Goal: Transaction & Acquisition: Purchase product/service

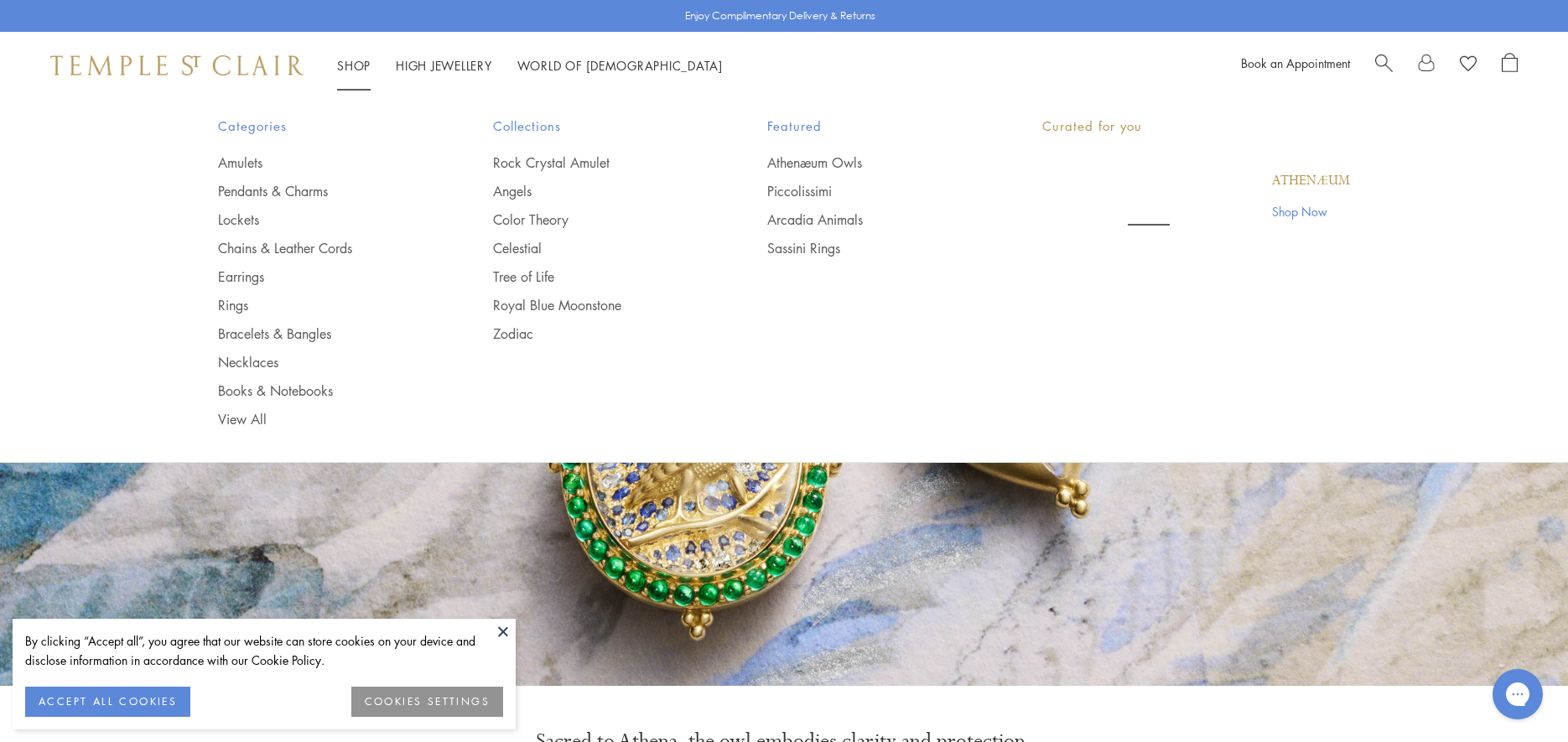
click at [344, 68] on link "Shop Shop" at bounding box center [354, 65] width 34 height 17
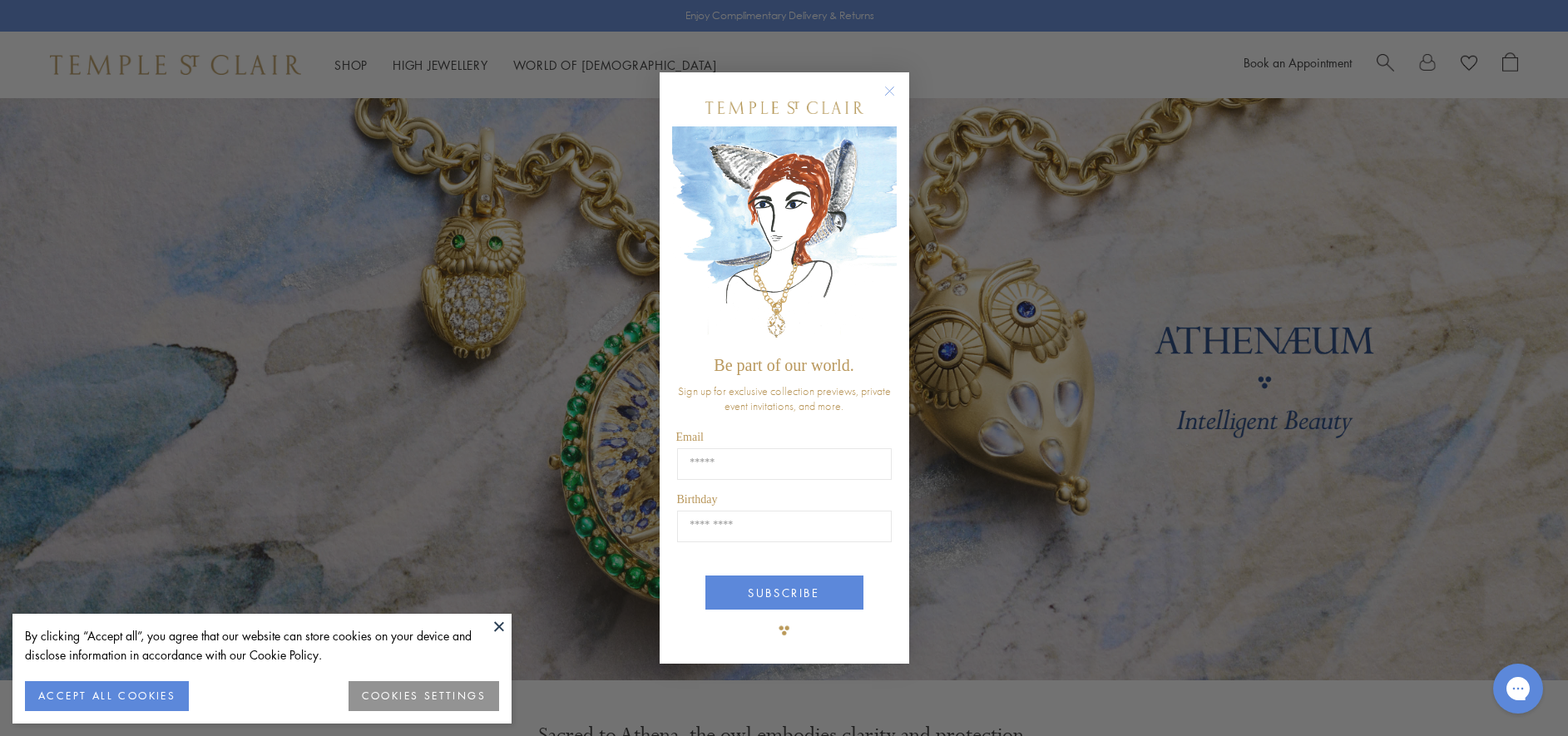
click at [886, 85] on circle "Close dialog" at bounding box center [890, 91] width 20 height 20
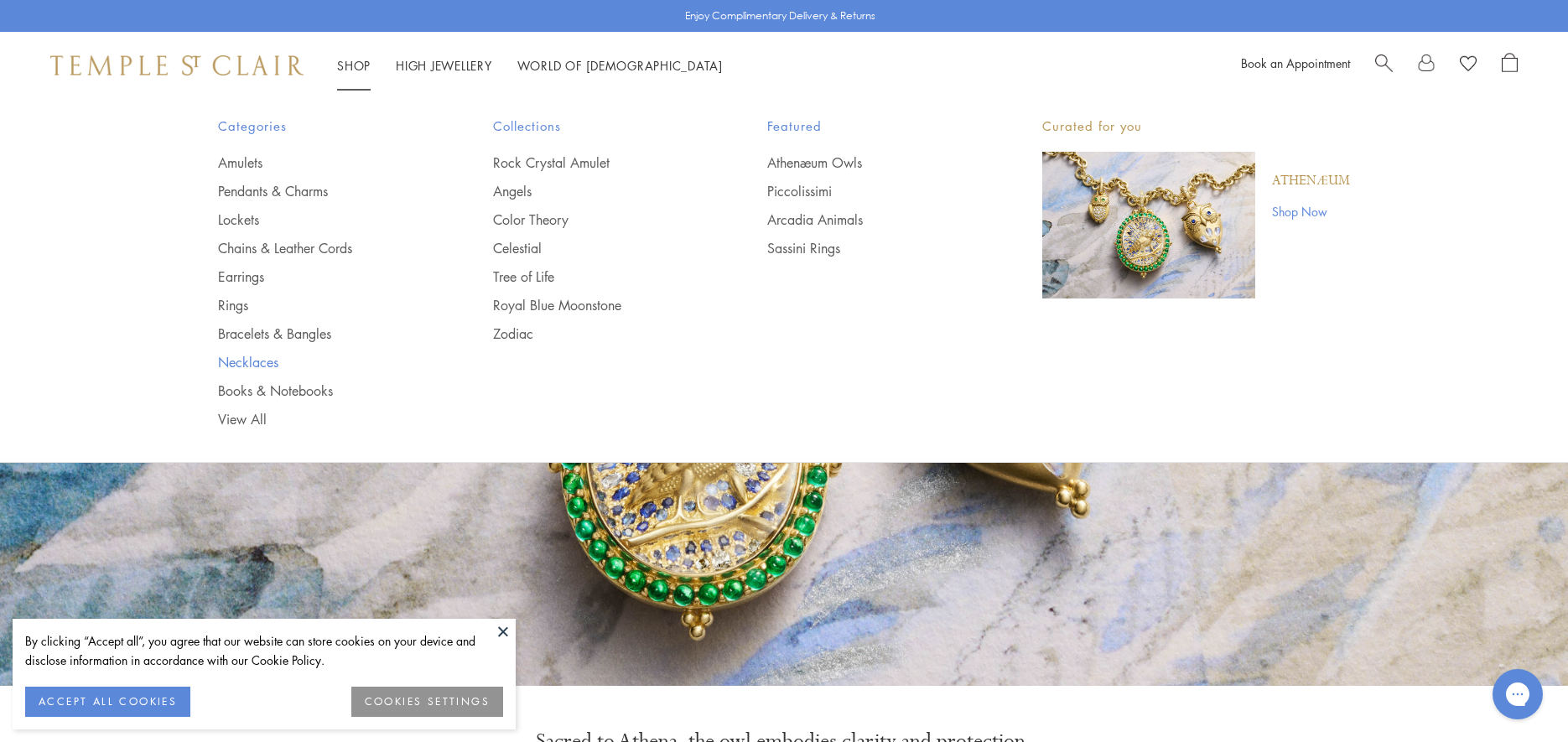
click at [243, 363] on link "Necklaces" at bounding box center [322, 362] width 208 height 18
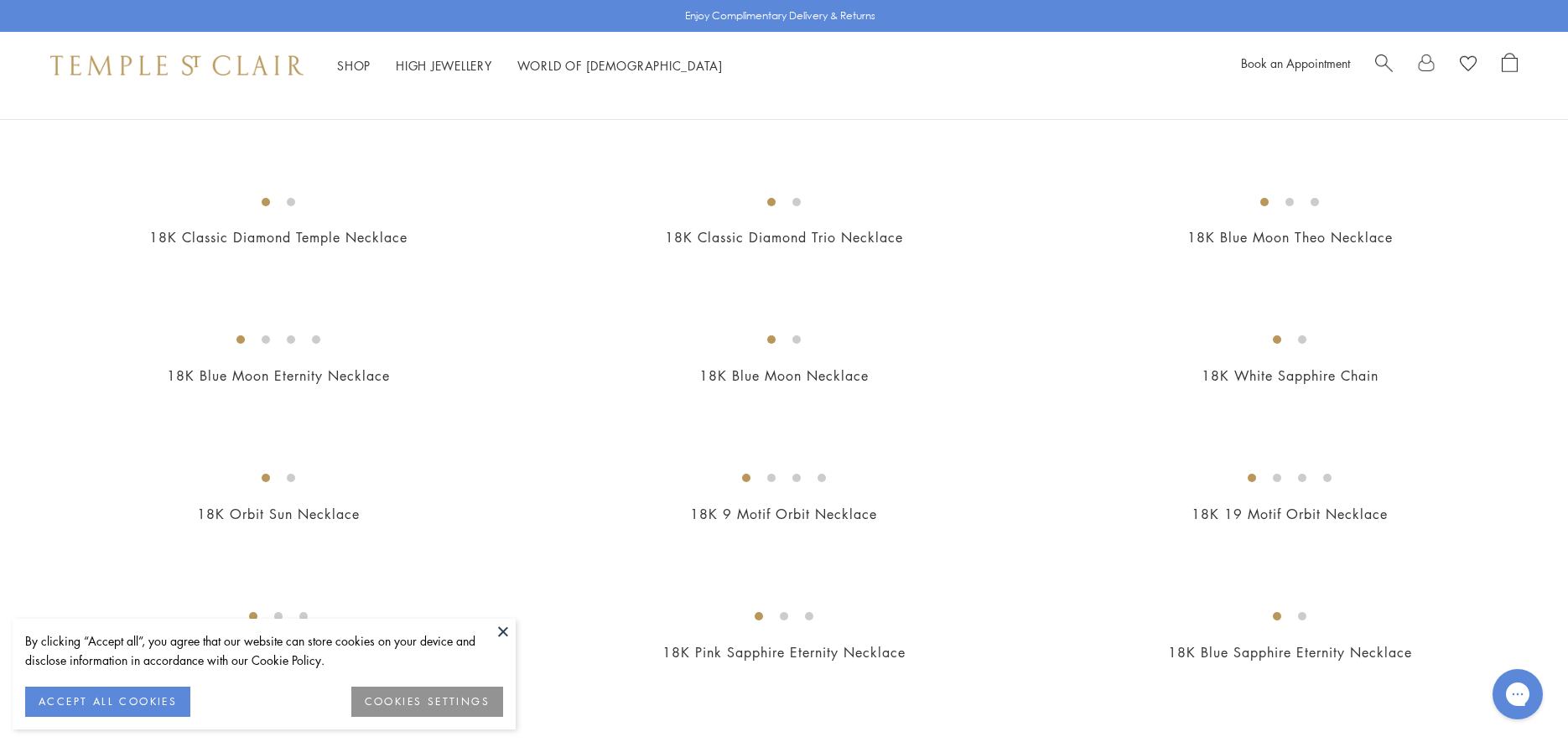
scroll to position [755, 0]
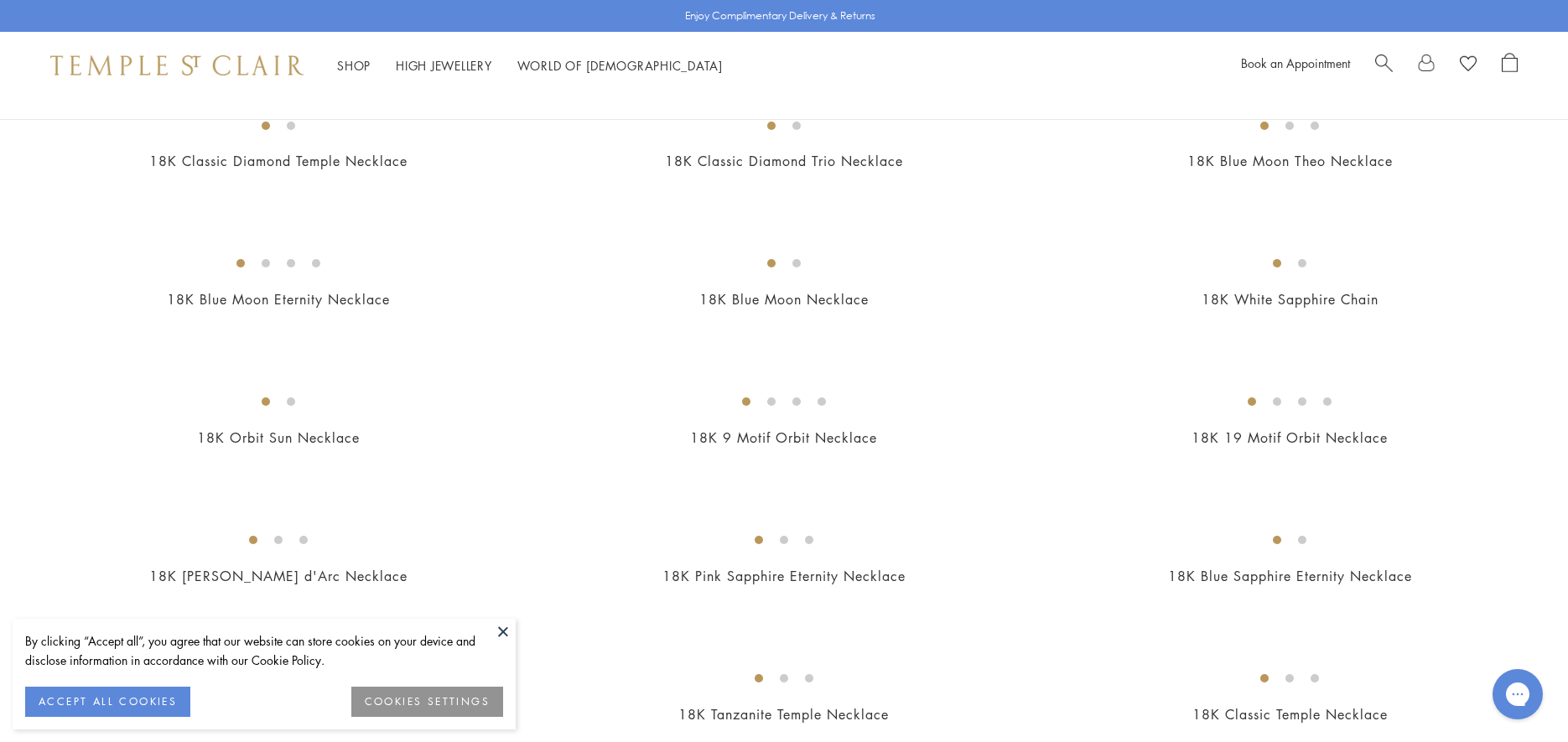
click at [0, 0] on img at bounding box center [0, 0] width 0 height 0
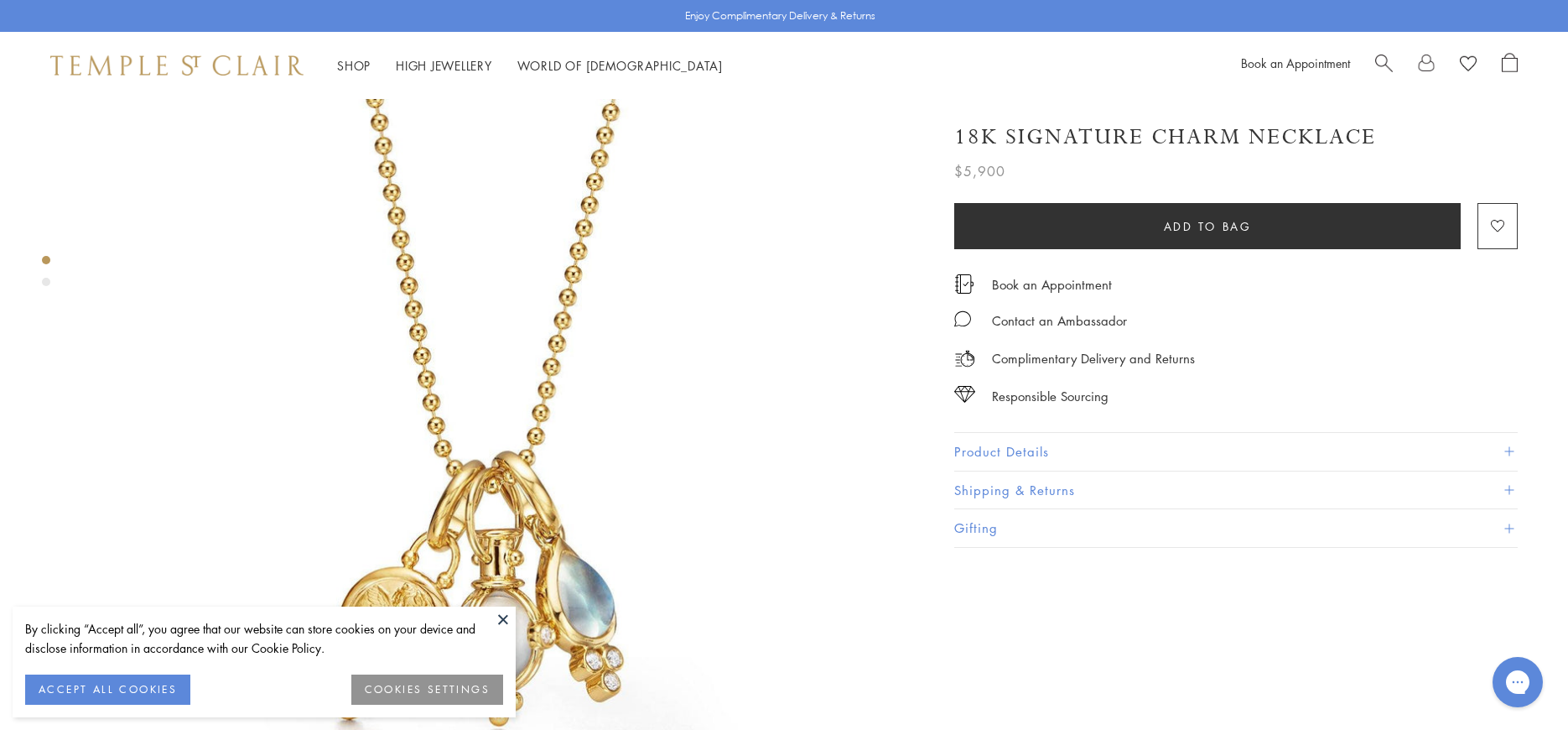
scroll to position [336, 0]
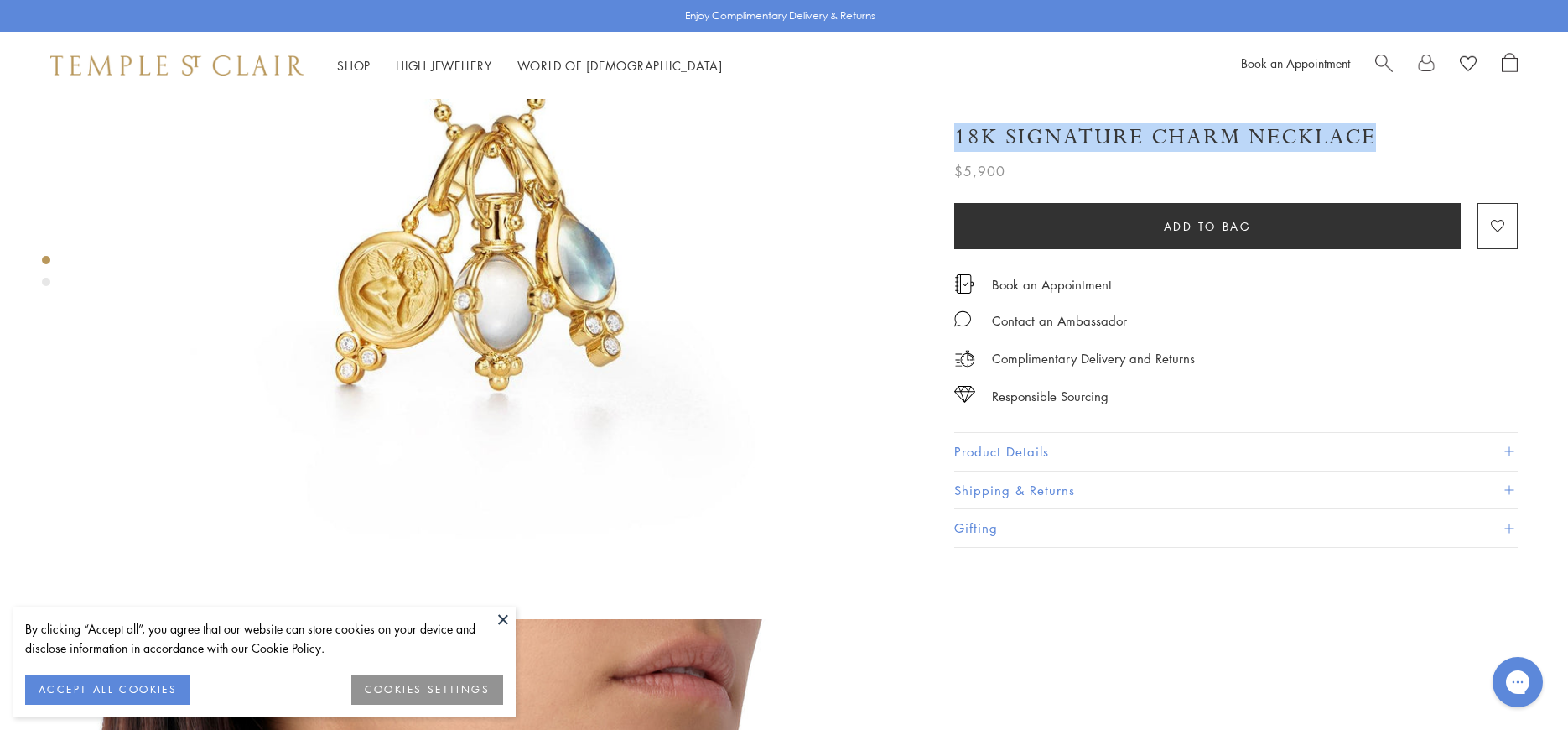
drag, startPoint x: 1389, startPoint y: 136, endPoint x: 1406, endPoint y: 147, distance: 20.2
click at [1406, 147] on div "18K Signature Charm Necklace" at bounding box center [1236, 138] width 563 height 29
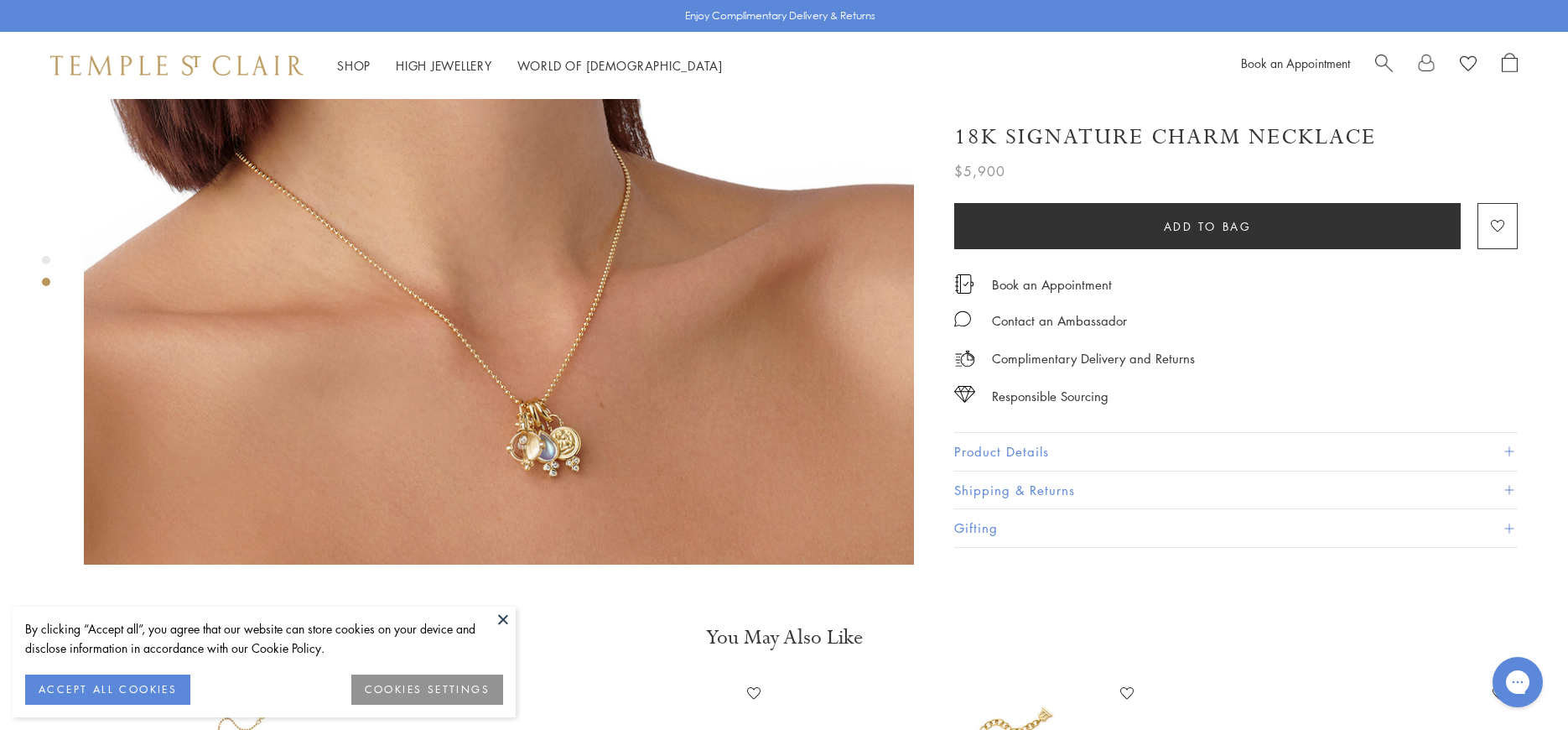
scroll to position [1090, 0]
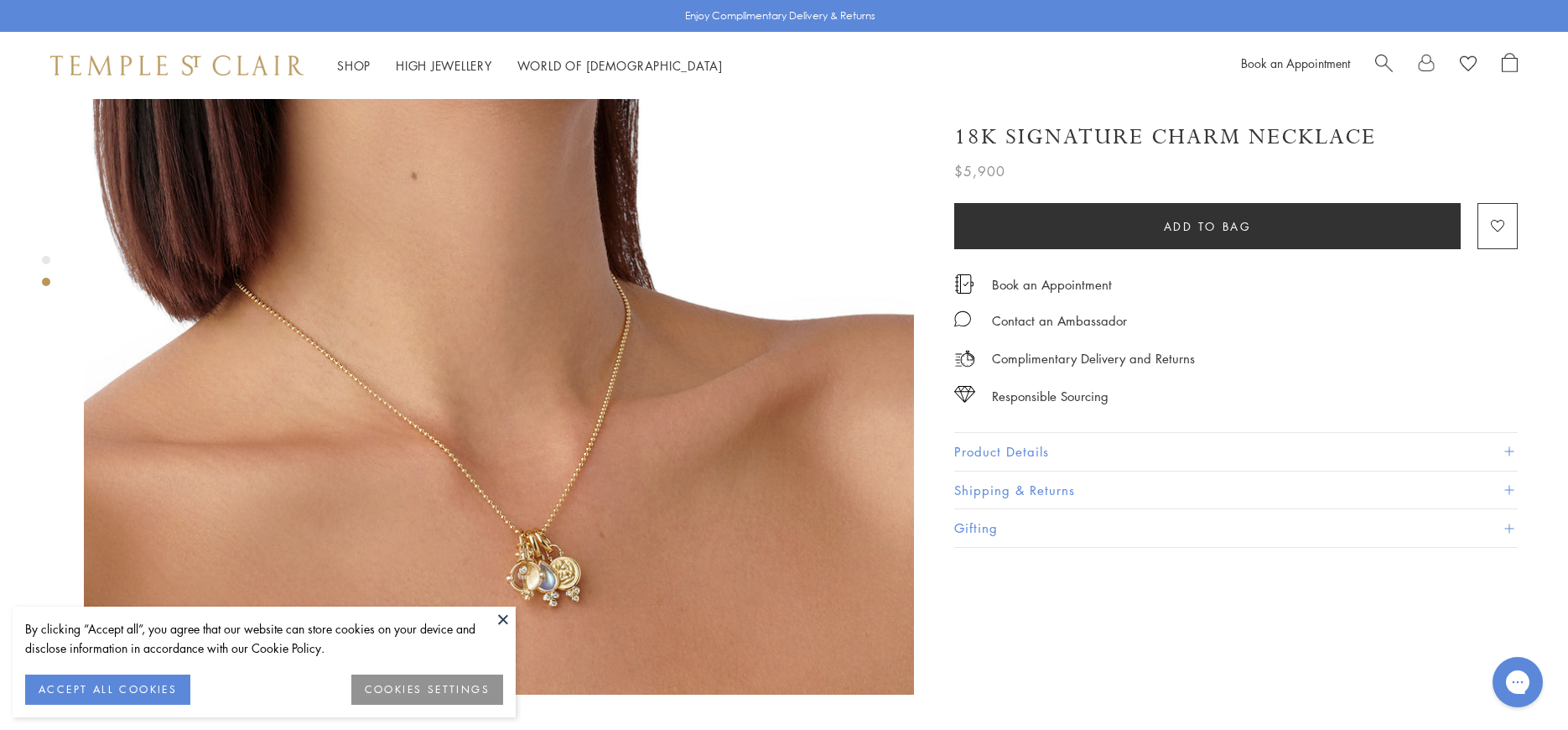
click at [1194, 437] on button "Product Details" at bounding box center [1236, 451] width 563 height 38
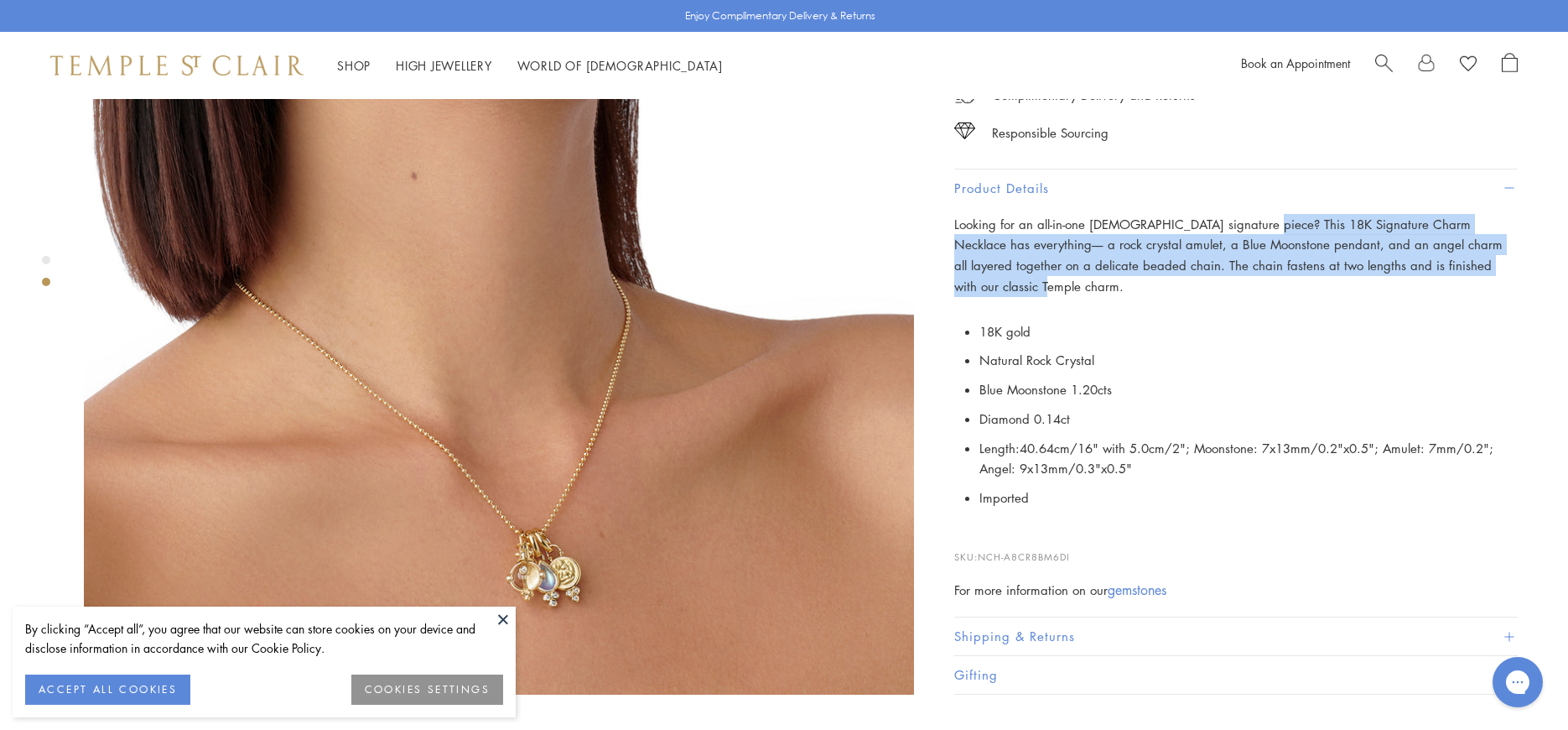
drag, startPoint x: 1510, startPoint y: 260, endPoint x: 1248, endPoint y: 216, distance: 265.7
click at [1248, 216] on p "Looking for an all-in-one Temple signature piece? This 18K Signature Charm Neck…" at bounding box center [1236, 255] width 563 height 83
copy span "18K Signature Charm Necklace has everything–– a rock crystal amulet, a Blue Moo…"
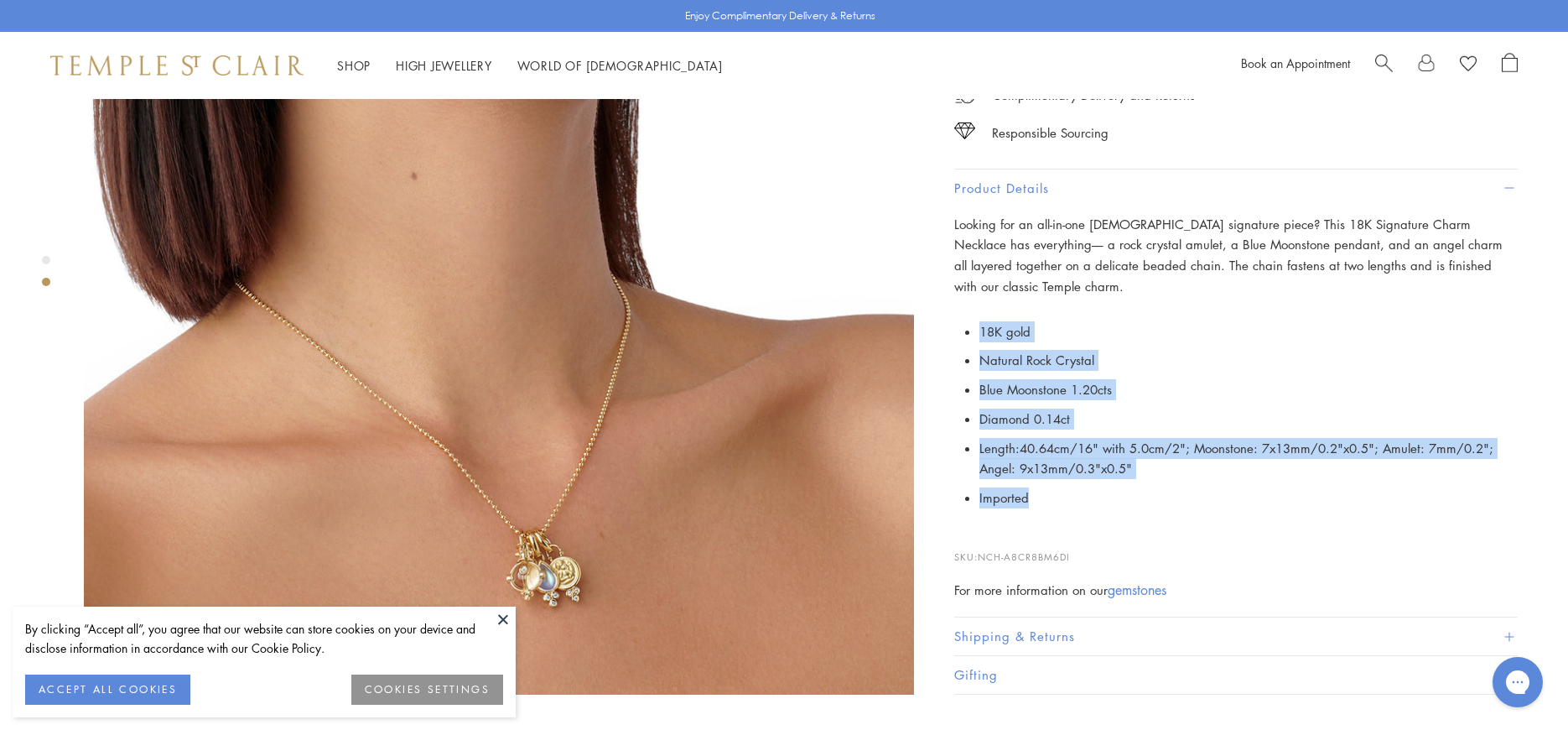
drag, startPoint x: 1079, startPoint y: 474, endPoint x: 975, endPoint y: 297, distance: 205.3
click at [975, 317] on p "18K gold Natural Rock Crystal Blue Moonstone 1.20cts Diamond 0.14ct Length: 40.…" at bounding box center [1236, 415] width 563 height 195
copy ul "18K gold Natural Rock Crystal Blue Moonstone 1.20cts Diamond 0.14ct Length: 40.…"
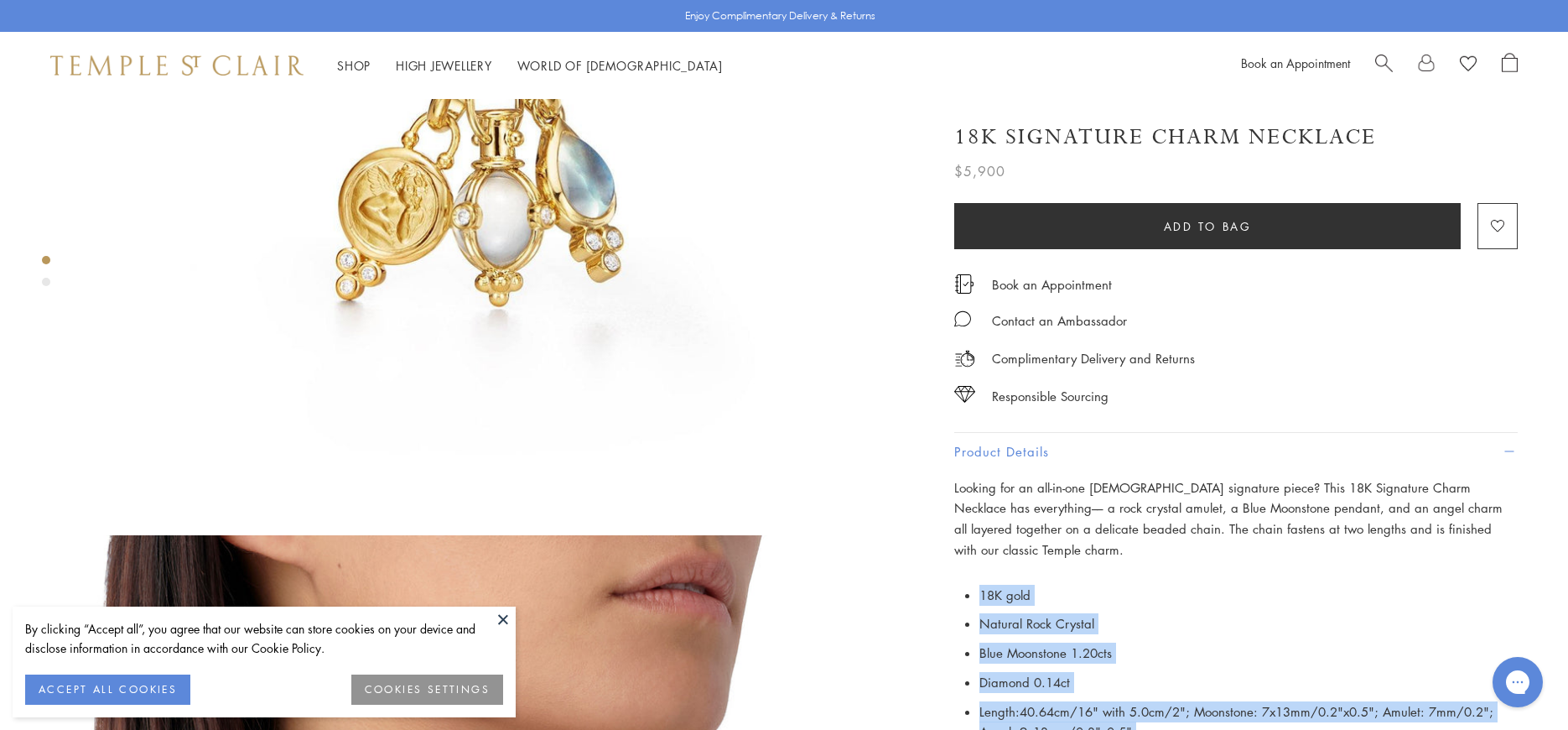
scroll to position [0, 0]
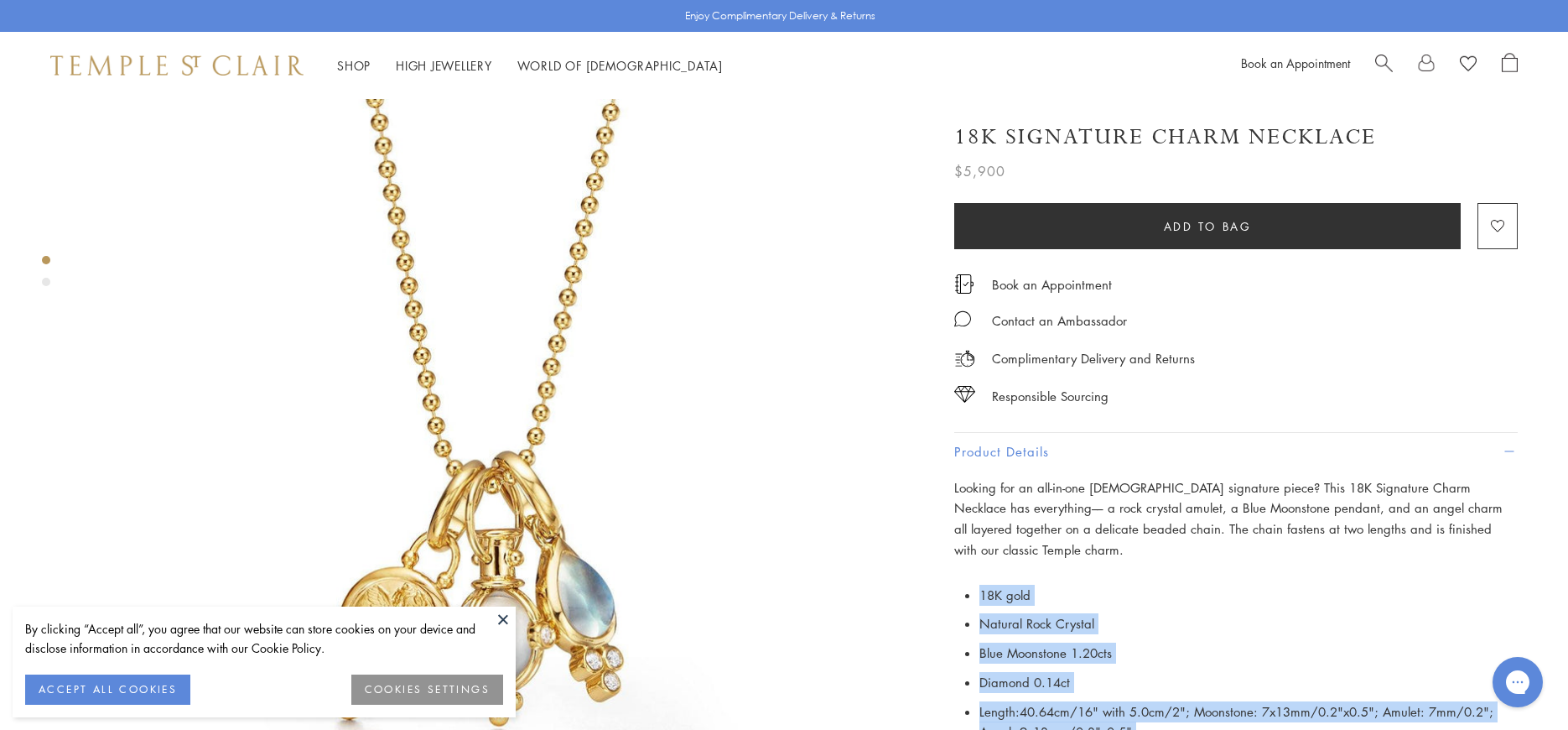
click at [510, 614] on button at bounding box center [502, 618] width 25 height 25
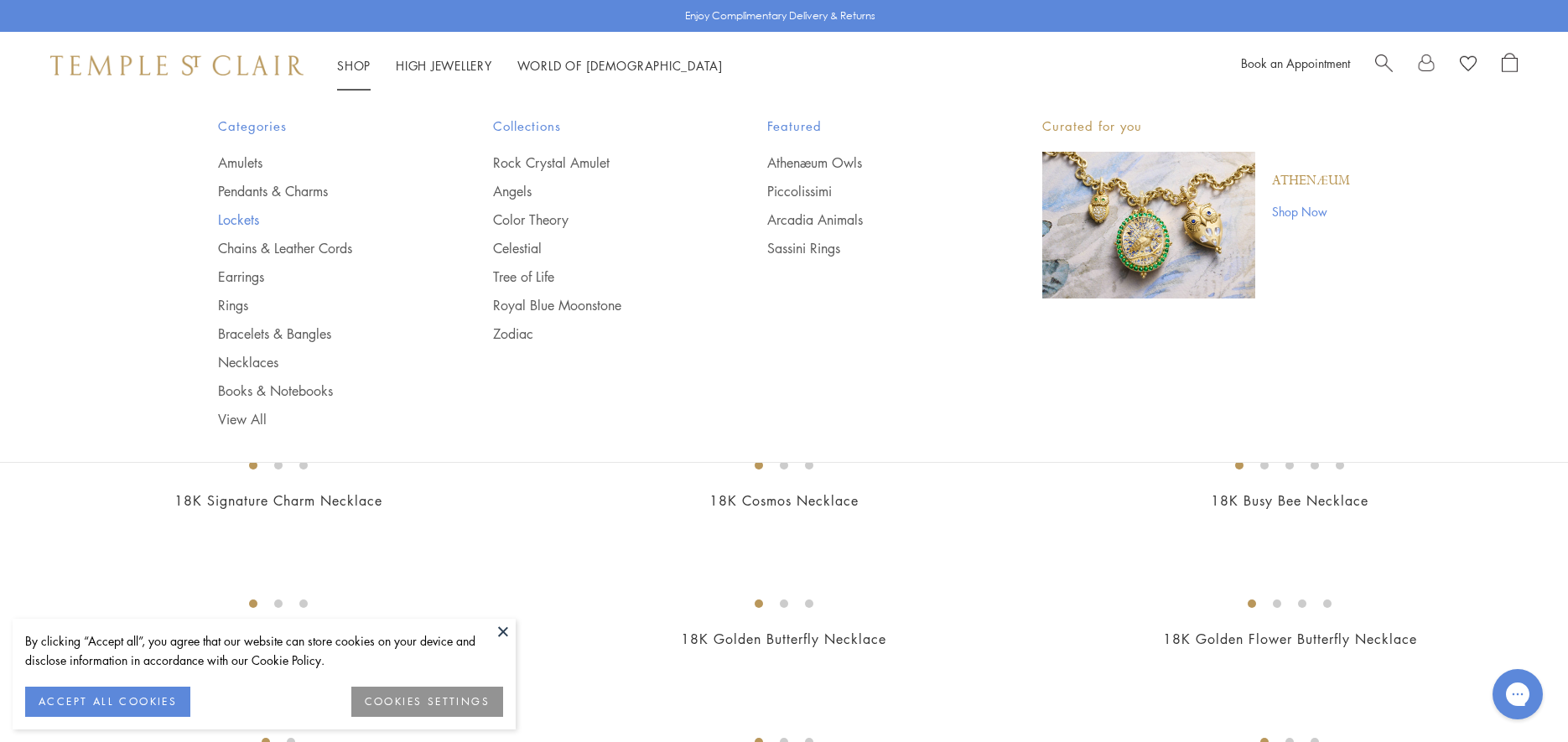
click at [231, 223] on link "Lockets" at bounding box center [322, 220] width 208 height 18
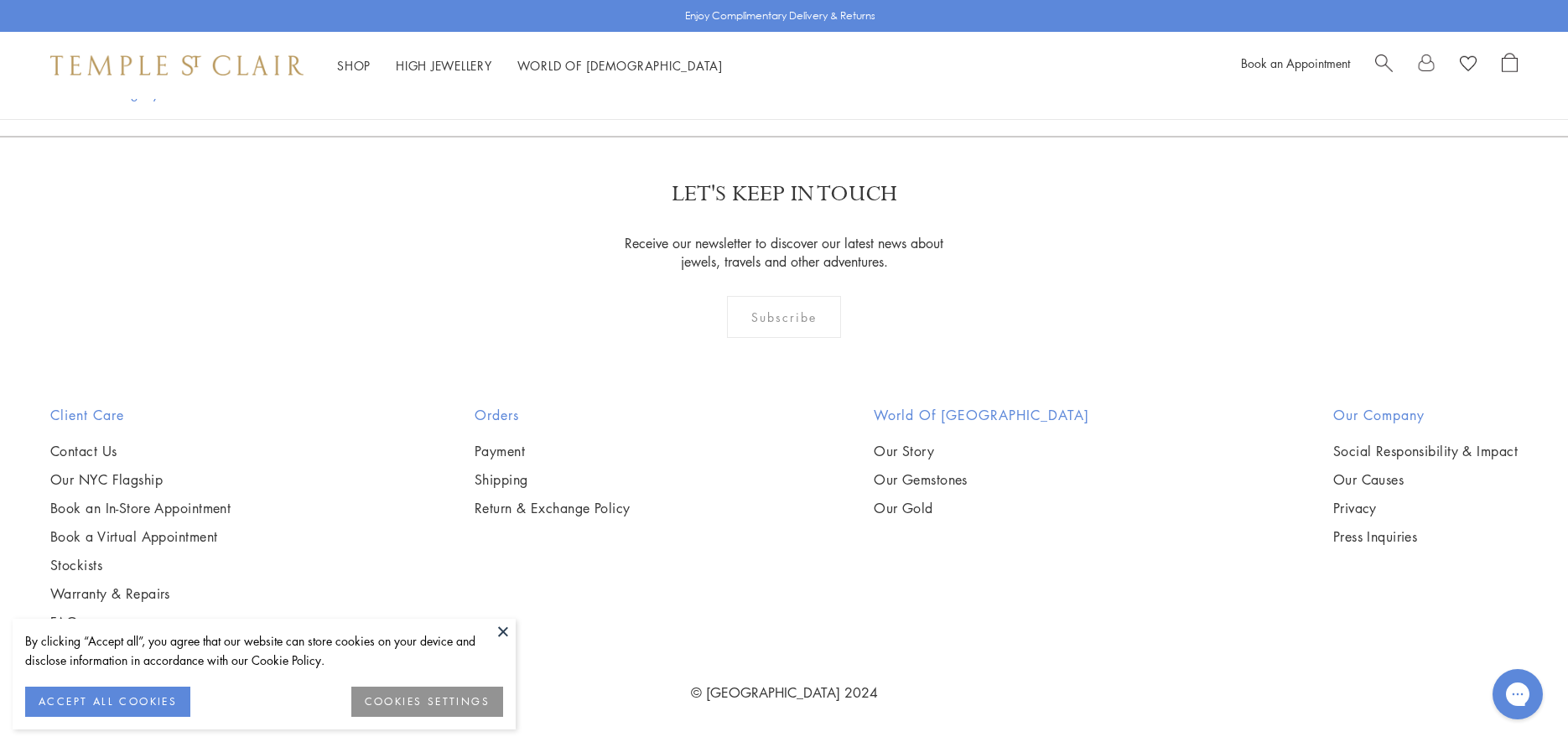
scroll to position [3606, 0]
